Goal: Find specific page/section: Locate item on page

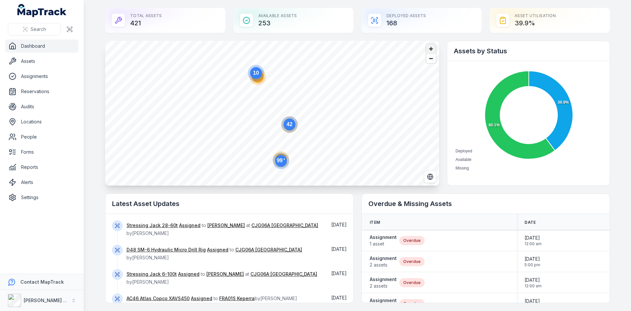
click at [429, 50] on span "Zoom in" at bounding box center [431, 49] width 10 height 10
click at [428, 48] on span "Zoom in" at bounding box center [431, 49] width 10 height 10
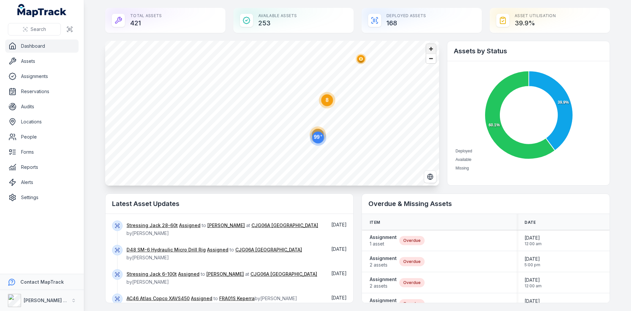
click at [428, 48] on span "Zoom in" at bounding box center [431, 49] width 10 height 10
drag, startPoint x: 396, startPoint y: 125, endPoint x: 326, endPoint y: 120, distance: 70.2
click at [326, 120] on circle at bounding box center [324, 113] width 16 height 16
click at [427, 49] on span "Zoom in" at bounding box center [431, 49] width 10 height 10
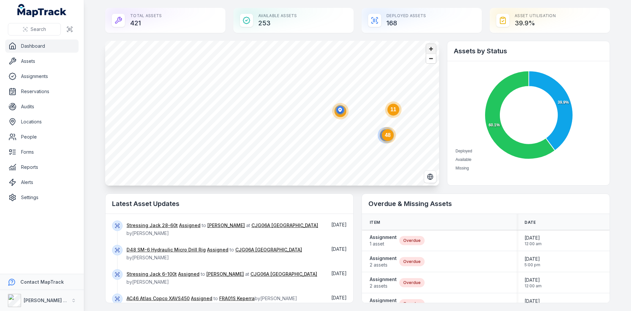
click at [427, 49] on span "Zoom in" at bounding box center [431, 49] width 10 height 10
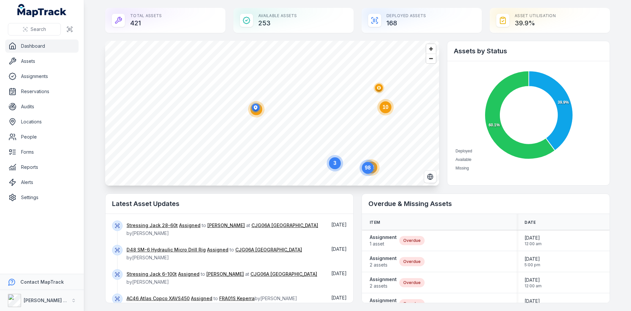
click at [253, 114] on icon "button" at bounding box center [255, 107] width 13 height 13
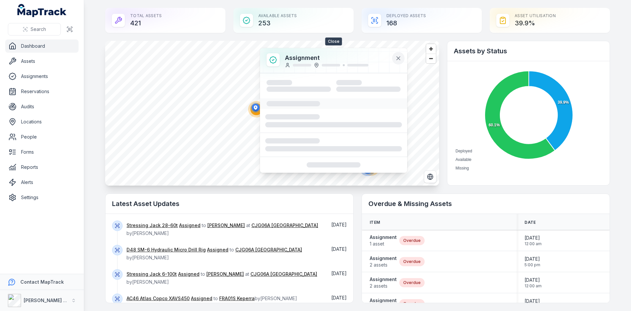
drag, startPoint x: 398, startPoint y: 56, endPoint x: 394, endPoint y: 59, distance: 4.9
click at [398, 55] on icon at bounding box center [398, 58] width 7 height 7
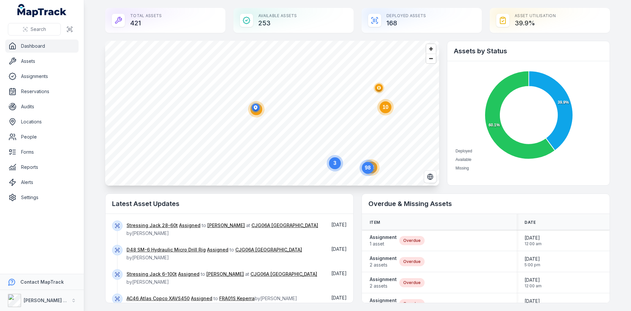
click at [258, 116] on icon "4" at bounding box center [257, 109] width 20 height 20
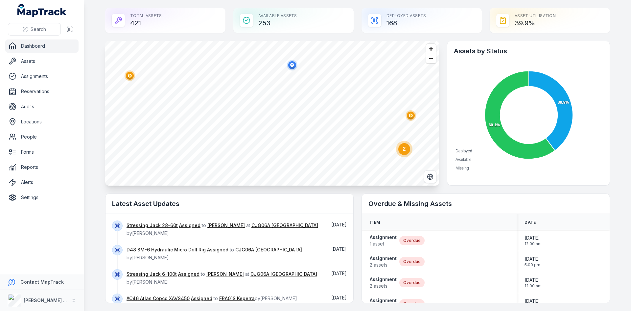
click at [126, 81] on circle "button" at bounding box center [130, 75] width 11 height 11
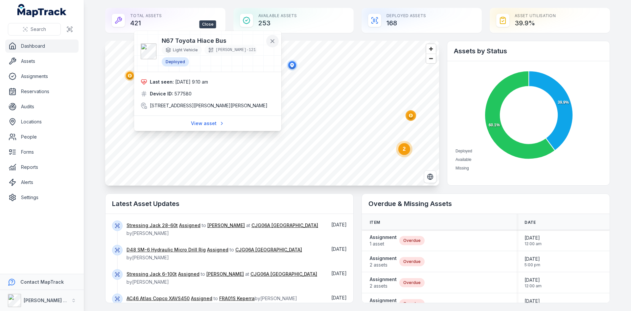
click at [272, 39] on icon at bounding box center [272, 41] width 7 height 7
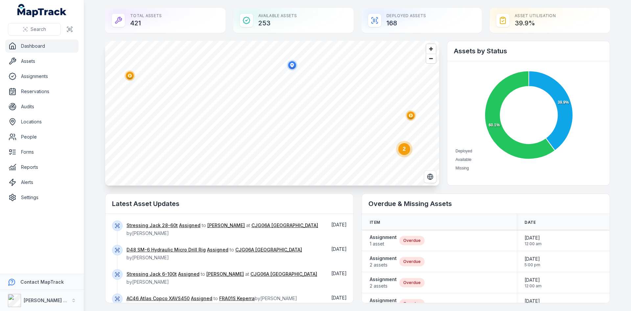
click at [410, 119] on circle "button" at bounding box center [411, 115] width 11 height 11
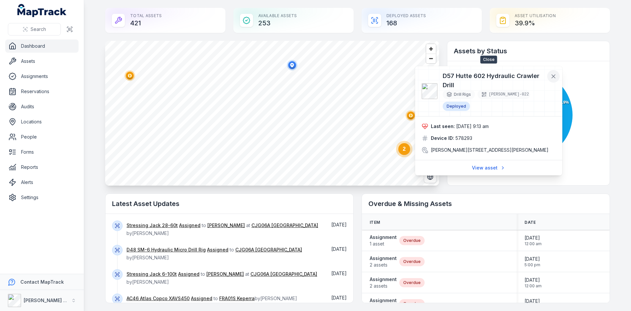
click at [550, 74] on button at bounding box center [554, 76] width 12 height 12
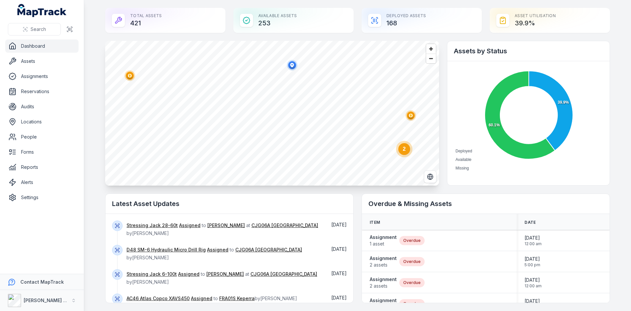
click at [403, 153] on circle at bounding box center [405, 149] width 12 height 12
click at [295, 110] on polygon "button" at bounding box center [296, 111] width 2 height 4
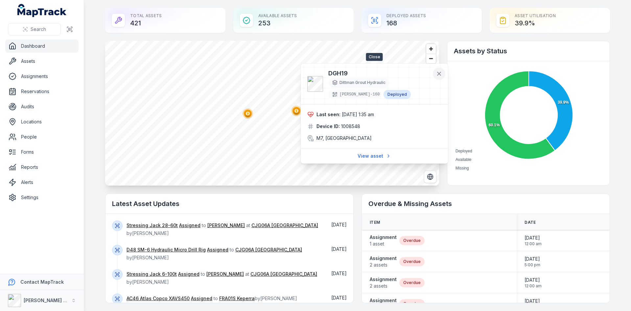
click at [441, 74] on icon at bounding box center [439, 73] width 7 height 7
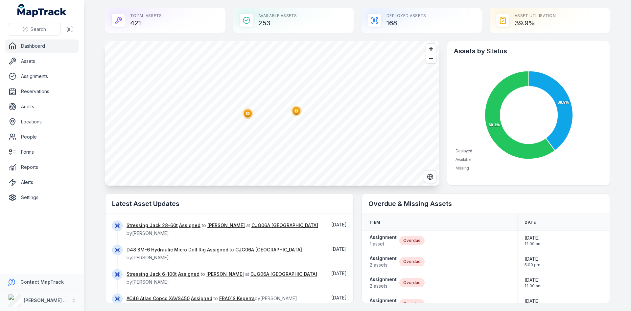
click at [246, 115] on circle "button" at bounding box center [248, 113] width 4 height 4
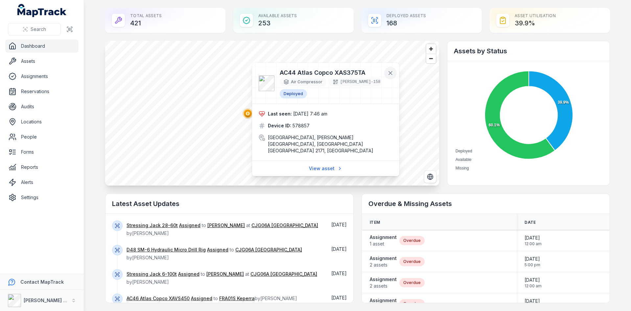
click at [392, 88] on div "AC44 Atlas Copco XAS375TA Air Compressor [PERSON_NAME]-158 Deployed" at bounding box center [336, 83] width 113 height 30
click at [386, 69] on button at bounding box center [390, 73] width 12 height 12
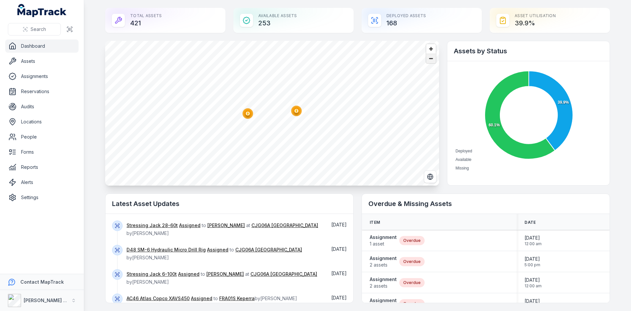
click at [430, 62] on span "Zoom out" at bounding box center [431, 58] width 10 height 9
click at [431, 58] on span "Zoom out" at bounding box center [431, 58] width 10 height 9
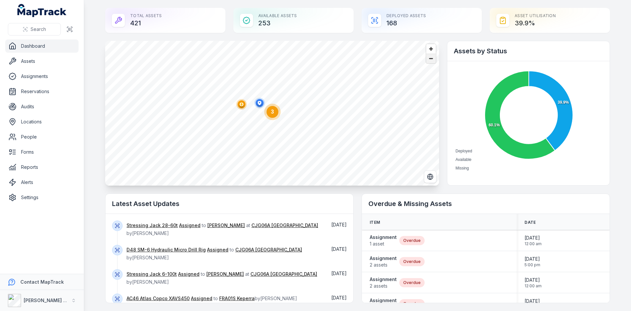
click at [431, 58] on span "Zoom out" at bounding box center [431, 58] width 10 height 9
click at [431, 62] on span "Zoom out" at bounding box center [431, 58] width 10 height 9
click at [411, 91] on circle at bounding box center [406, 88] width 16 height 16
click at [202, 68] on circle at bounding box center [208, 67] width 12 height 12
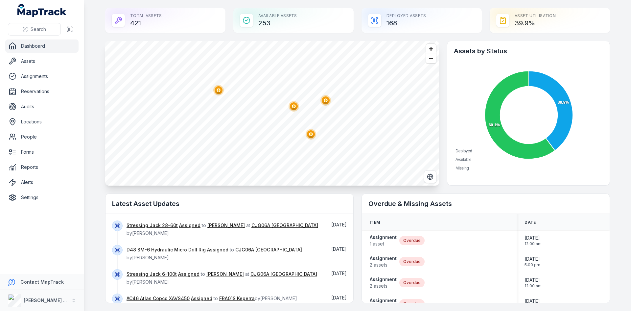
click at [215, 91] on ellipse "button" at bounding box center [219, 90] width 8 height 8
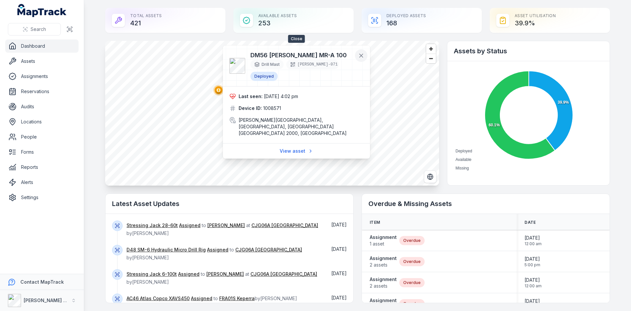
click at [361, 58] on icon at bounding box center [361, 55] width 7 height 7
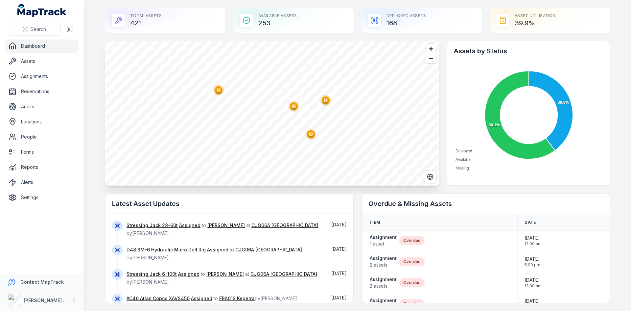
click at [289, 103] on circle "button" at bounding box center [294, 106] width 11 height 11
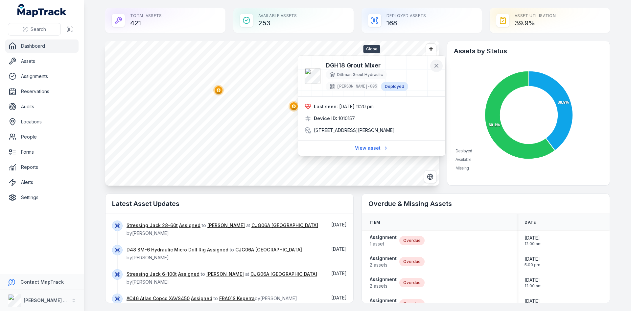
click at [438, 66] on icon at bounding box center [436, 65] width 7 height 7
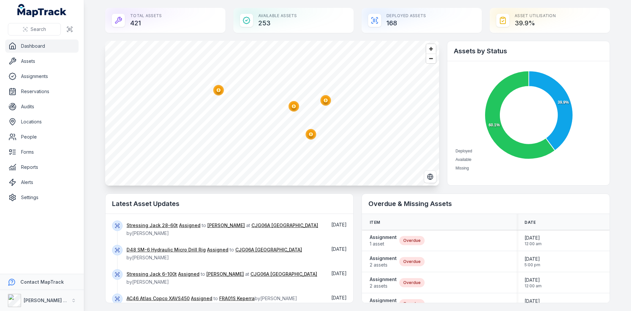
click at [325, 102] on ellipse "button" at bounding box center [326, 100] width 8 height 8
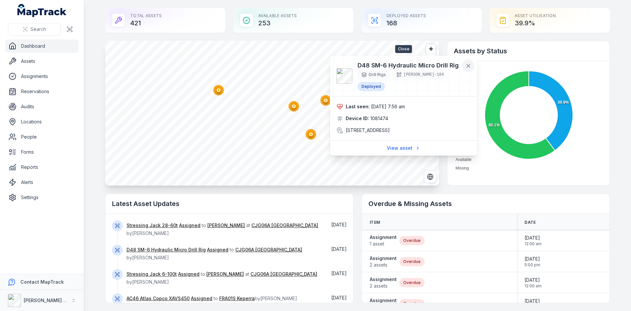
click at [470, 68] on icon at bounding box center [468, 65] width 7 height 7
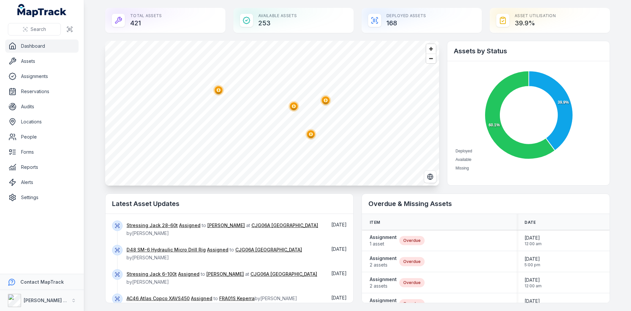
click at [324, 101] on circle "button" at bounding box center [326, 100] width 4 height 4
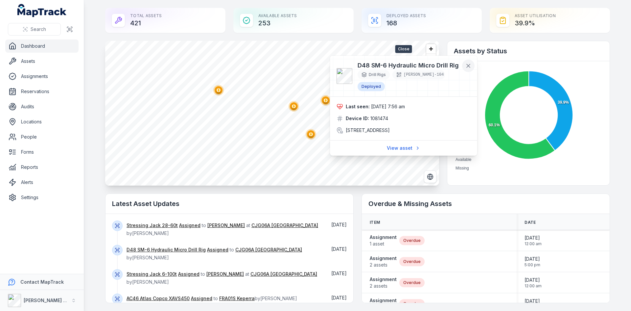
click at [467, 65] on icon at bounding box center [468, 65] width 7 height 7
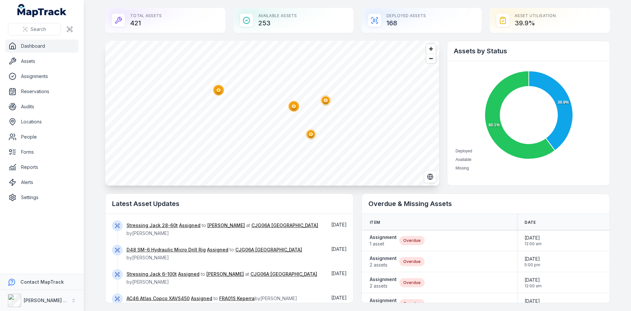
click at [310, 135] on circle "button" at bounding box center [311, 134] width 4 height 4
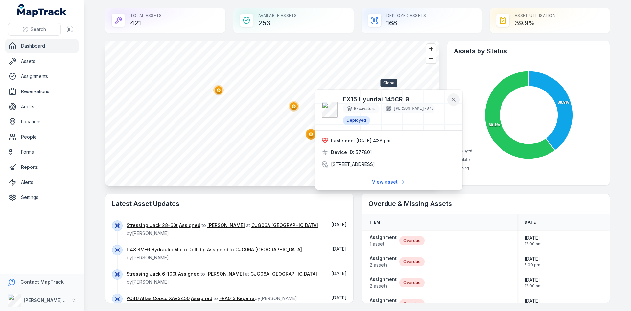
click at [451, 98] on icon at bounding box center [453, 99] width 7 height 7
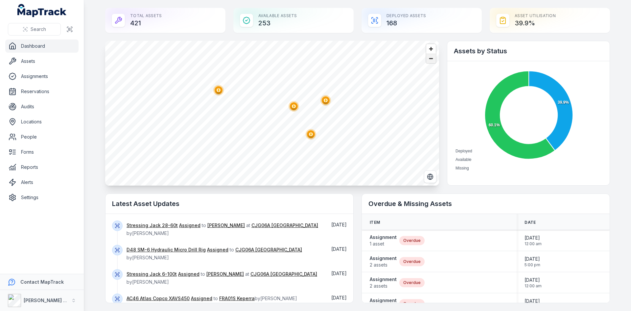
click at [428, 61] on span "Zoom out" at bounding box center [431, 58] width 10 height 9
click at [429, 60] on span "Zoom out" at bounding box center [431, 58] width 10 height 9
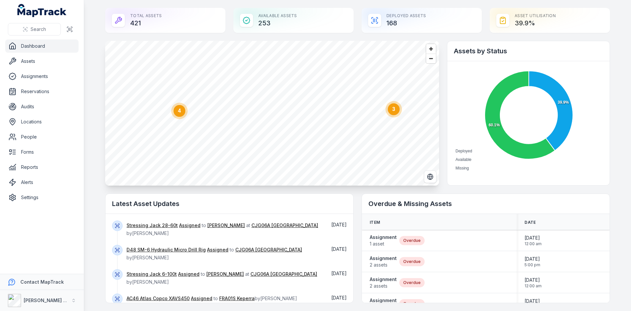
click at [395, 111] on circle at bounding box center [394, 109] width 12 height 12
drag, startPoint x: 278, startPoint y: 105, endPoint x: 284, endPoint y: 103, distance: 6.5
click at [279, 105] on polygon "button" at bounding box center [280, 104] width 2 height 4
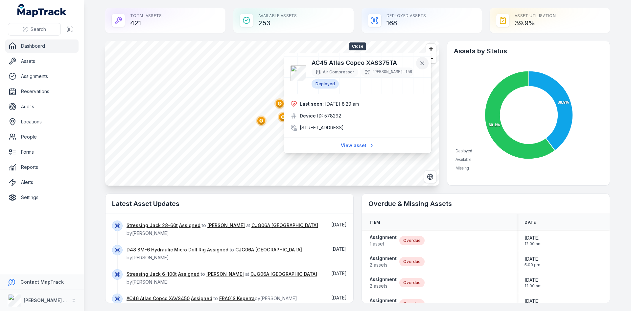
click at [424, 62] on icon at bounding box center [422, 62] width 3 height 3
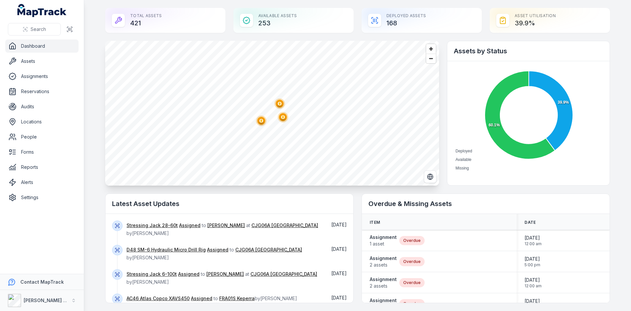
click at [282, 119] on ellipse "button" at bounding box center [283, 117] width 8 height 8
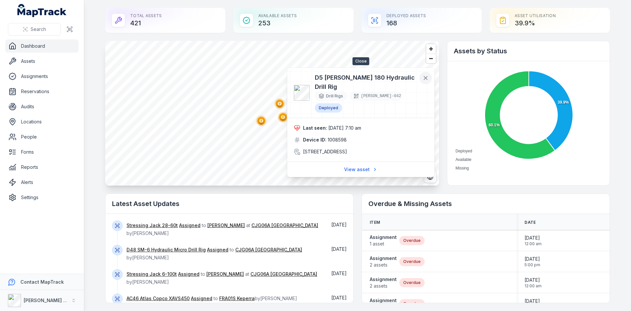
click at [430, 76] on button at bounding box center [426, 78] width 12 height 12
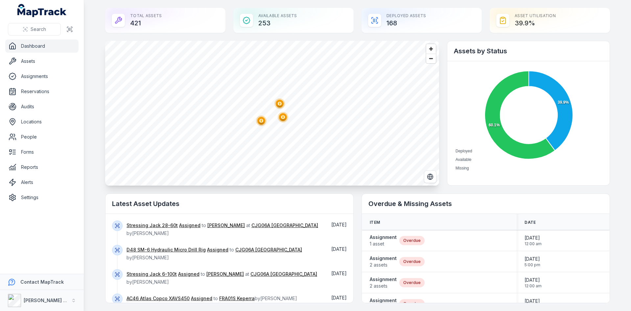
click at [260, 120] on circle "button" at bounding box center [261, 121] width 4 height 4
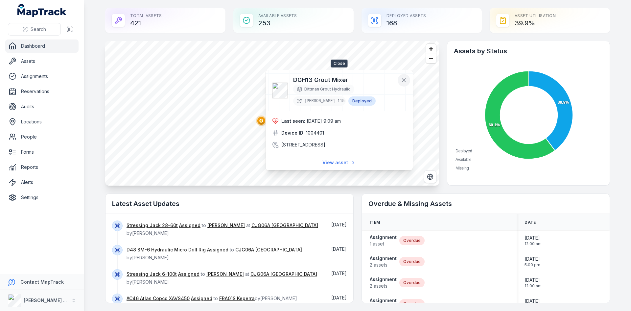
click at [403, 79] on icon at bounding box center [404, 80] width 7 height 7
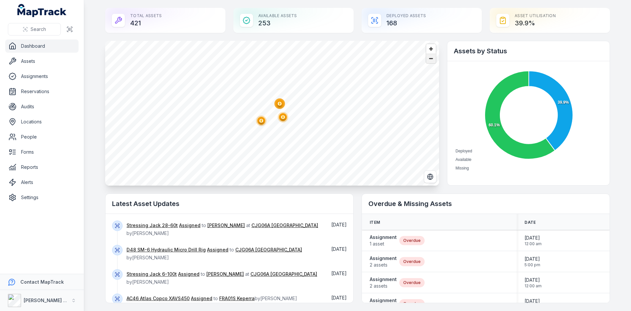
click at [429, 59] on span "Zoom out" at bounding box center [431, 58] width 10 height 9
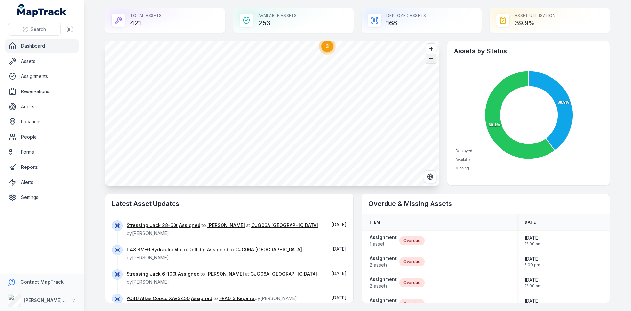
click at [429, 61] on span "Zoom out" at bounding box center [431, 58] width 10 height 9
click at [283, 168] on circle "button" at bounding box center [285, 167] width 4 height 4
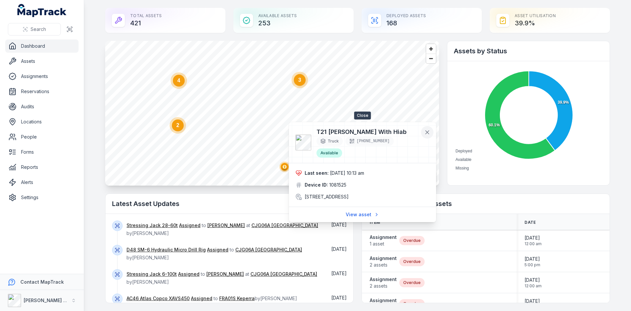
click at [427, 131] on icon at bounding box center [427, 132] width 7 height 7
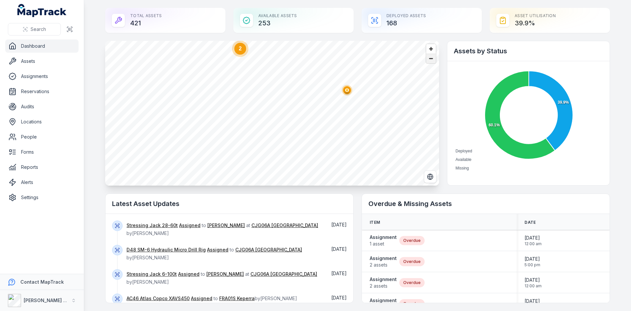
click at [427, 62] on span "Zoom out" at bounding box center [431, 58] width 10 height 9
click at [308, 141] on ellipse "button" at bounding box center [312, 138] width 8 height 8
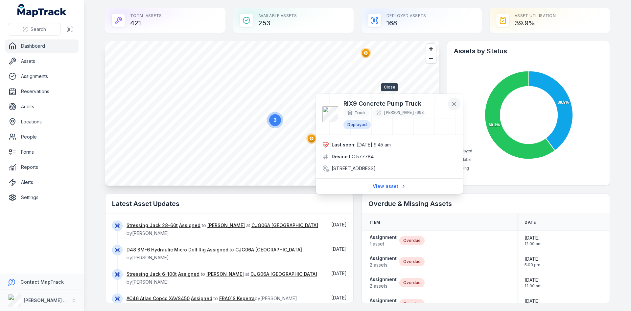
click at [457, 103] on icon at bounding box center [454, 104] width 7 height 7
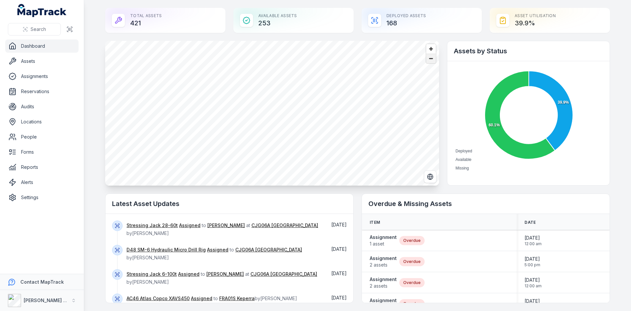
click at [429, 57] on span "Zoom out" at bounding box center [431, 58] width 10 height 9
click at [306, 161] on circle at bounding box center [301, 158] width 16 height 16
click at [330, 70] on icon "@keyframes ping-animation { 0% { transform: scale(0.8); opacity: 0.5; } 100% { …" at bounding box center [332, 64] width 13 height 13
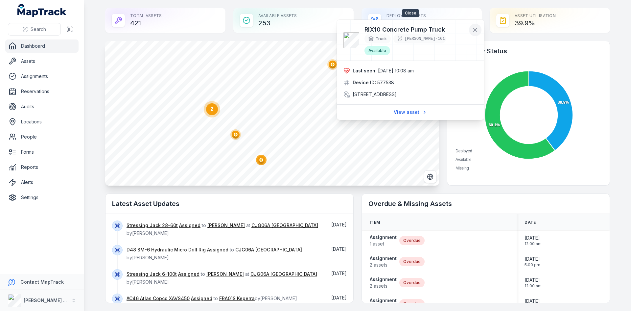
click at [472, 32] on button at bounding box center [475, 30] width 12 height 12
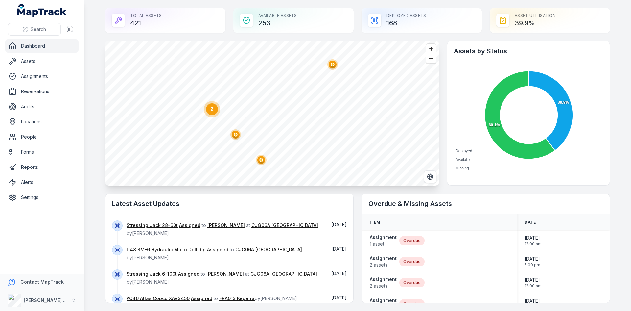
click at [214, 112] on circle at bounding box center [212, 109] width 12 height 12
click at [248, 76] on polygon "button" at bounding box center [249, 76] width 2 height 4
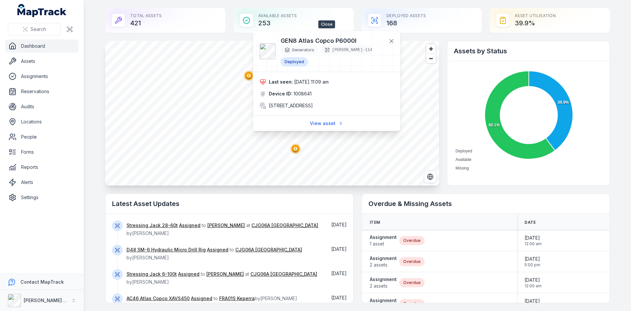
drag, startPoint x: 390, startPoint y: 43, endPoint x: 380, endPoint y: 71, distance: 28.9
click at [390, 43] on icon at bounding box center [391, 41] width 7 height 7
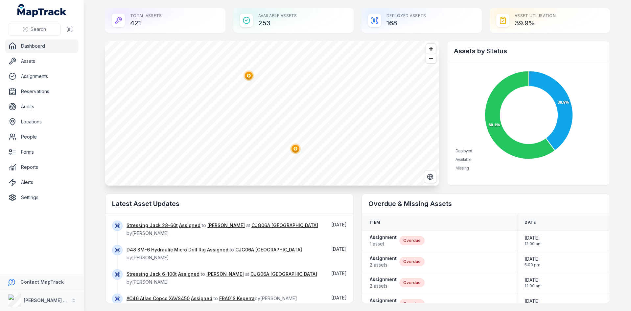
click at [296, 152] on circle "button" at bounding box center [295, 148] width 11 height 11
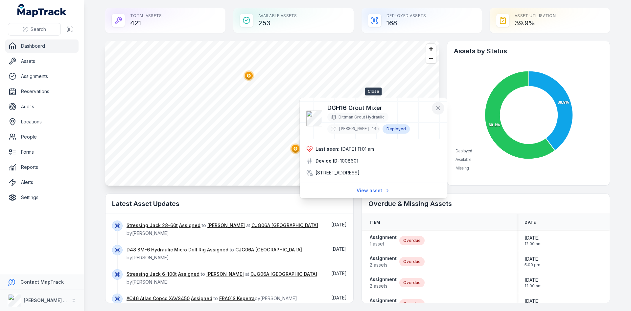
click at [435, 111] on button at bounding box center [438, 108] width 12 height 12
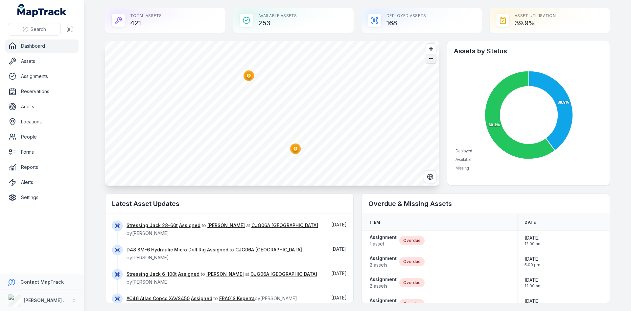
click at [432, 61] on span "Zoom out" at bounding box center [431, 58] width 10 height 9
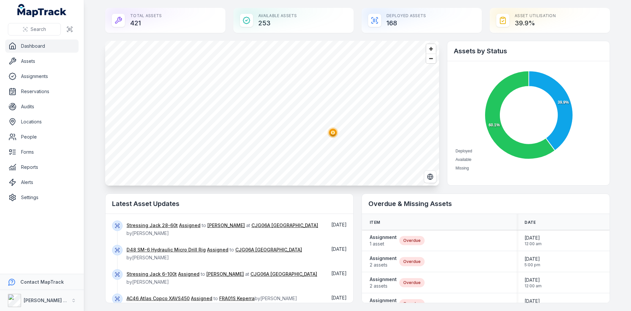
click at [332, 133] on circle "button" at bounding box center [333, 133] width 4 height 4
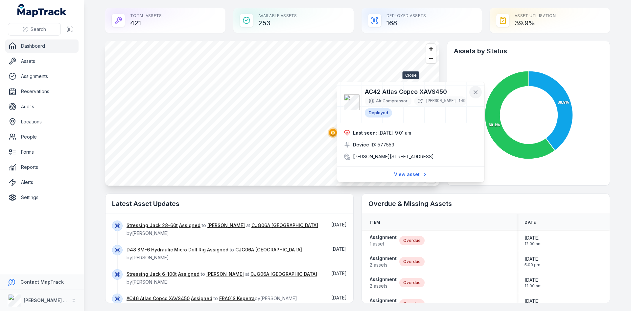
click at [475, 93] on icon at bounding box center [475, 91] width 3 height 3
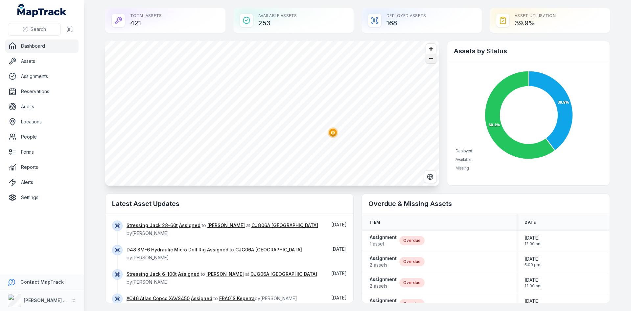
click at [432, 62] on span "Zoom out" at bounding box center [431, 58] width 10 height 9
click at [296, 116] on ellipse "button" at bounding box center [297, 115] width 8 height 8
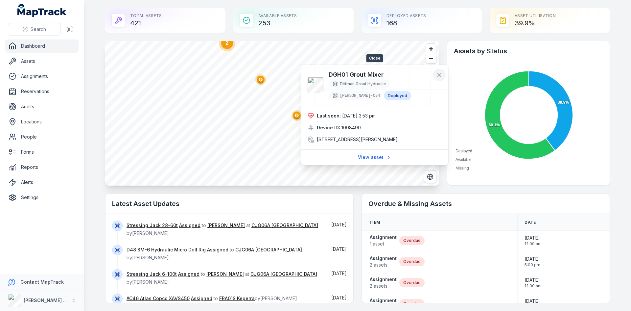
click at [441, 77] on icon at bounding box center [439, 74] width 3 height 3
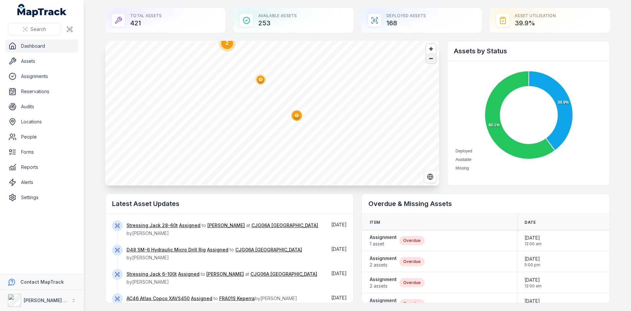
click at [428, 61] on span "Zoom out" at bounding box center [431, 58] width 10 height 9
click at [428, 60] on span "Zoom out" at bounding box center [431, 58] width 10 height 9
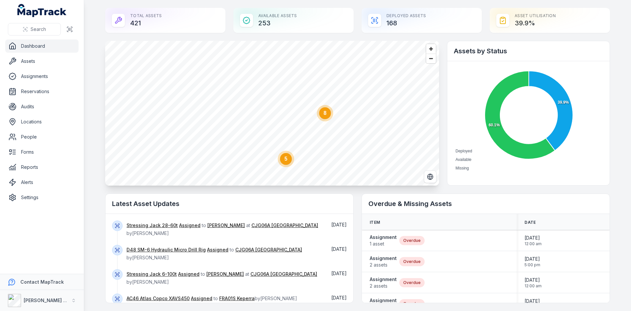
click at [327, 115] on circle at bounding box center [325, 113] width 12 height 12
click at [427, 59] on span "Zoom out" at bounding box center [431, 58] width 10 height 9
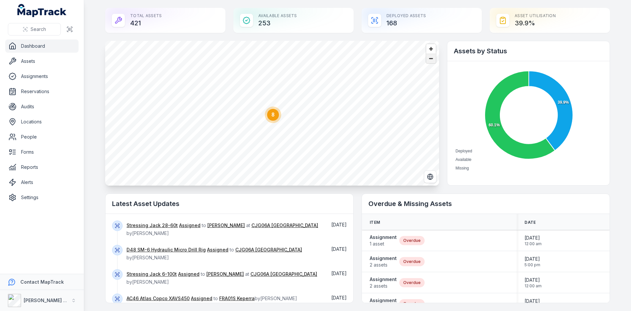
click at [427, 59] on span "Zoom out" at bounding box center [431, 58] width 10 height 9
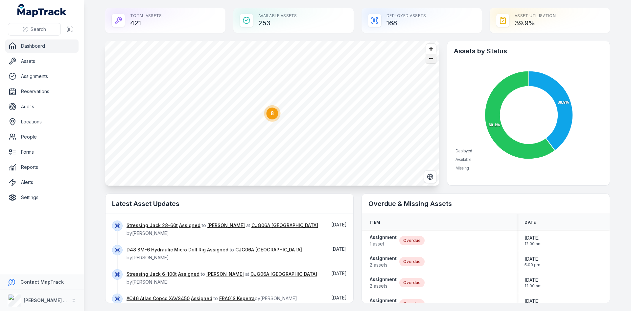
click at [427, 59] on span "Zoom out" at bounding box center [431, 58] width 10 height 9
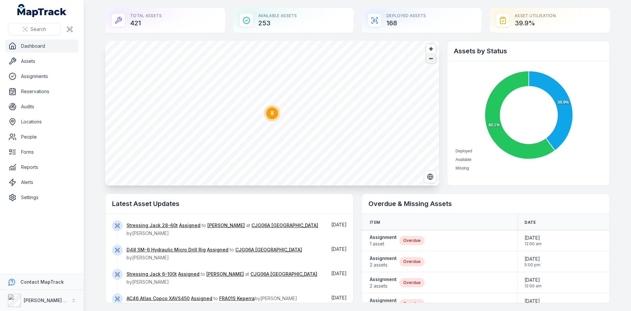
click at [427, 59] on span "Zoom out" at bounding box center [431, 58] width 10 height 9
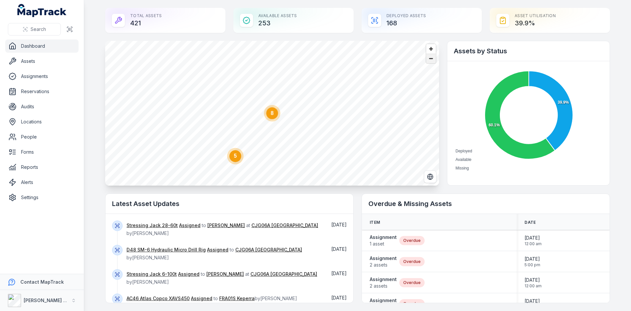
click at [427, 59] on span "Zoom out" at bounding box center [431, 58] width 10 height 9
click at [290, 92] on ellipse "button" at bounding box center [290, 91] width 8 height 8
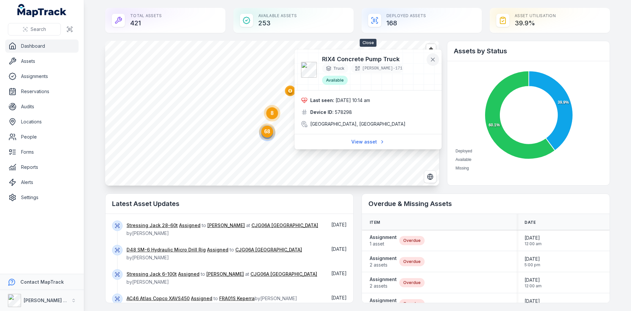
click at [434, 60] on icon at bounding box center [433, 59] width 7 height 7
